Goal: Find specific page/section: Find specific page/section

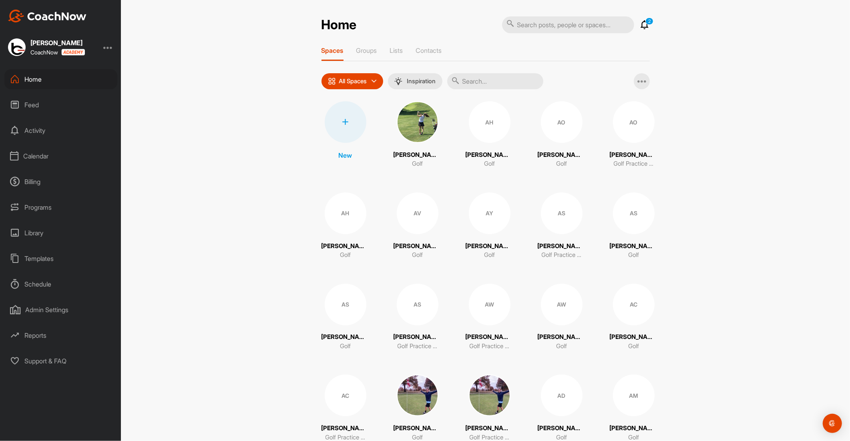
click at [642, 26] on icon at bounding box center [645, 25] width 10 height 10
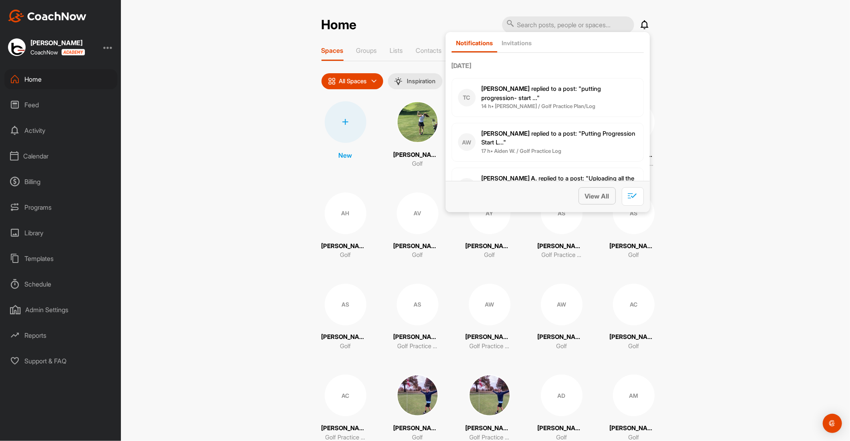
click at [599, 194] on span "View All" at bounding box center [597, 196] width 24 height 8
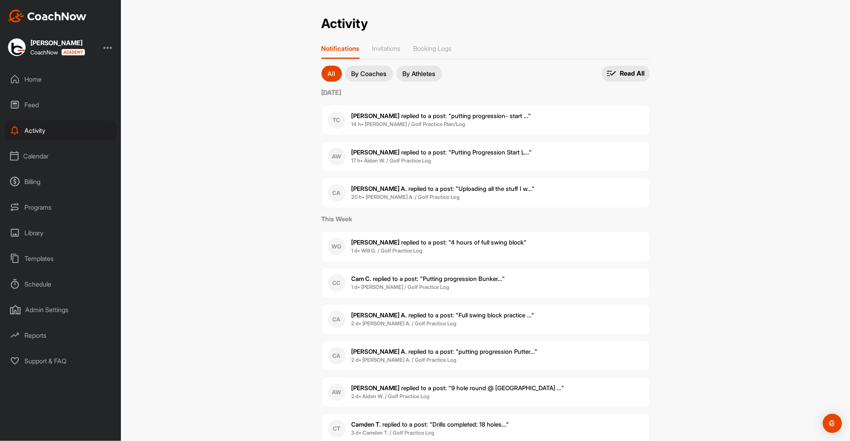
click at [35, 78] on div "Home" at bounding box center [60, 79] width 113 height 20
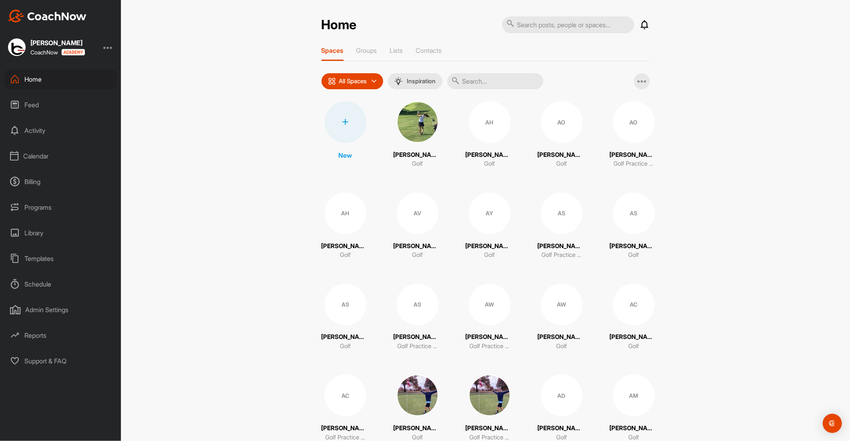
click at [486, 80] on input "text" at bounding box center [495, 81] width 96 height 16
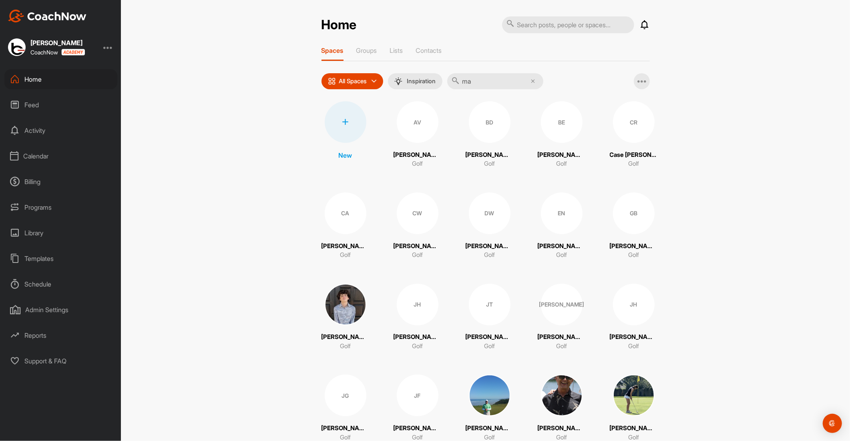
type input "m"
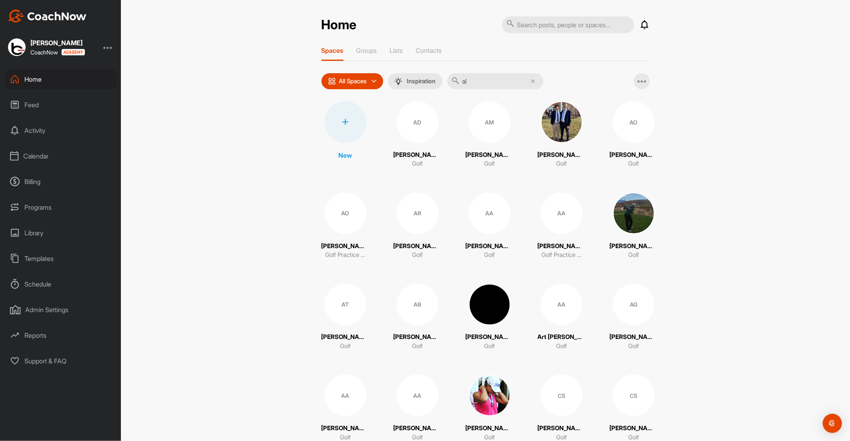
type input "al"
click at [476, 125] on div "AM" at bounding box center [490, 122] width 42 height 42
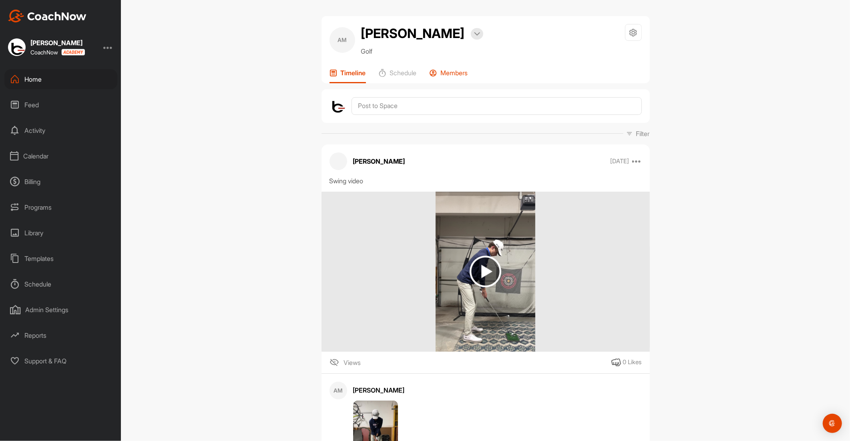
click at [449, 74] on p "Members" at bounding box center [454, 73] width 27 height 8
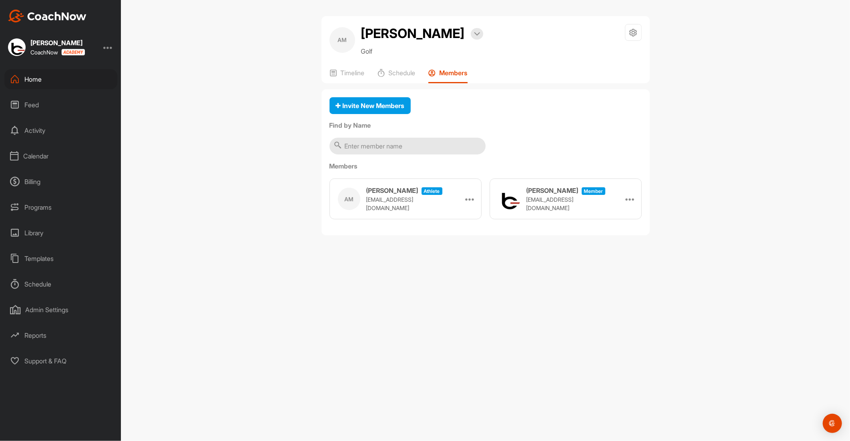
click at [27, 79] on div "Home" at bounding box center [60, 79] width 113 height 20
